Goal: Information Seeking & Learning: Learn about a topic

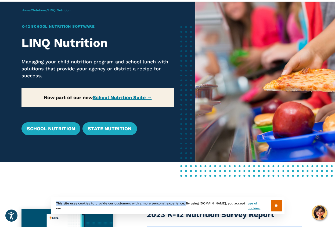
click at [297, 221] on section "** This site uses cookies to provide our customers with a more personal experie…" at bounding box center [167, 213] width 326 height 17
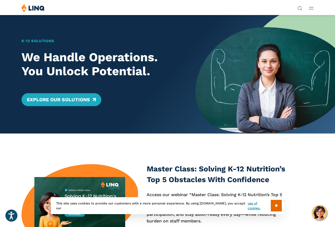
click at [253, 68] on span "School Nutrition" at bounding box center [265, 66] width 25 height 4
